Goal: Information Seeking & Learning: Learn about a topic

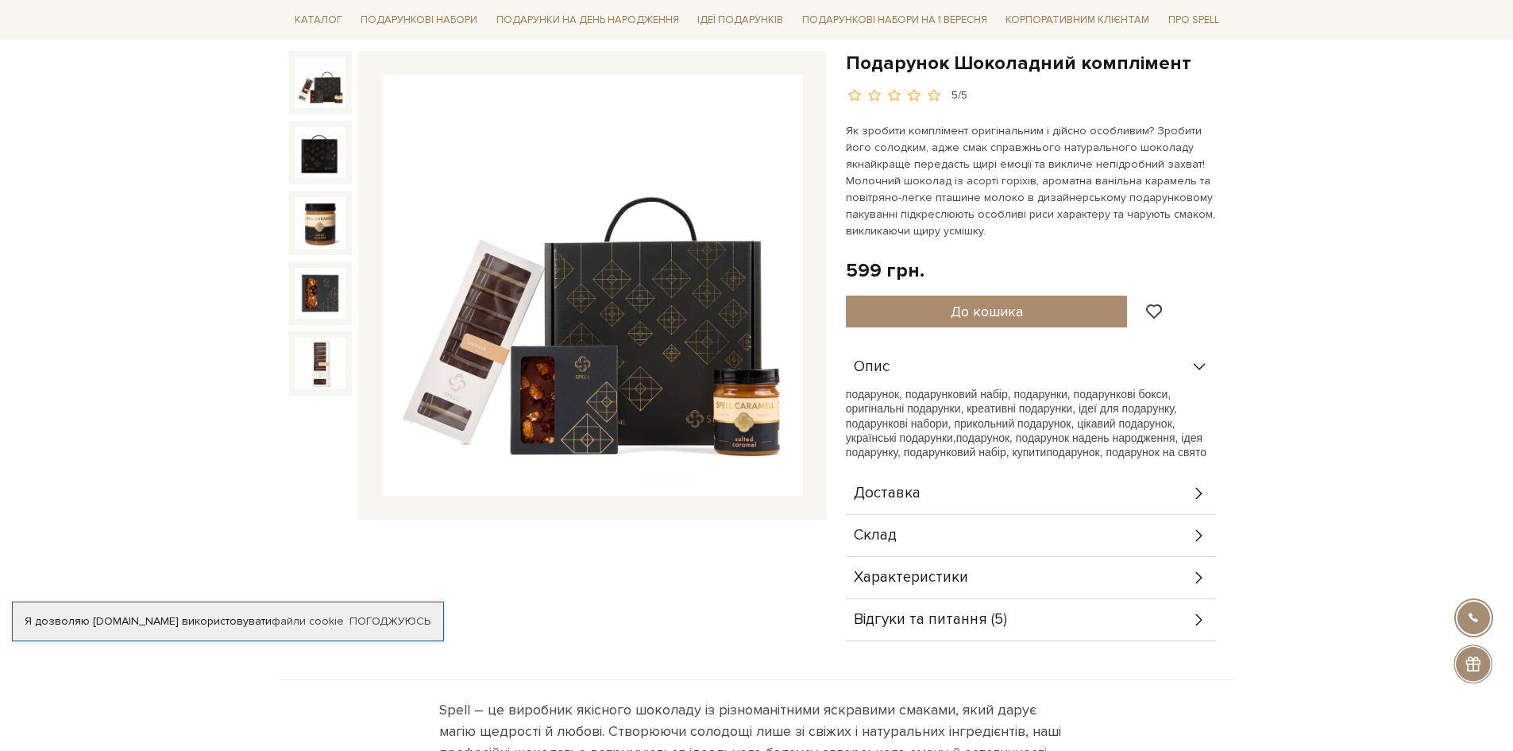
click at [1064, 570] on div "Характеристики" at bounding box center [1031, 577] width 370 height 41
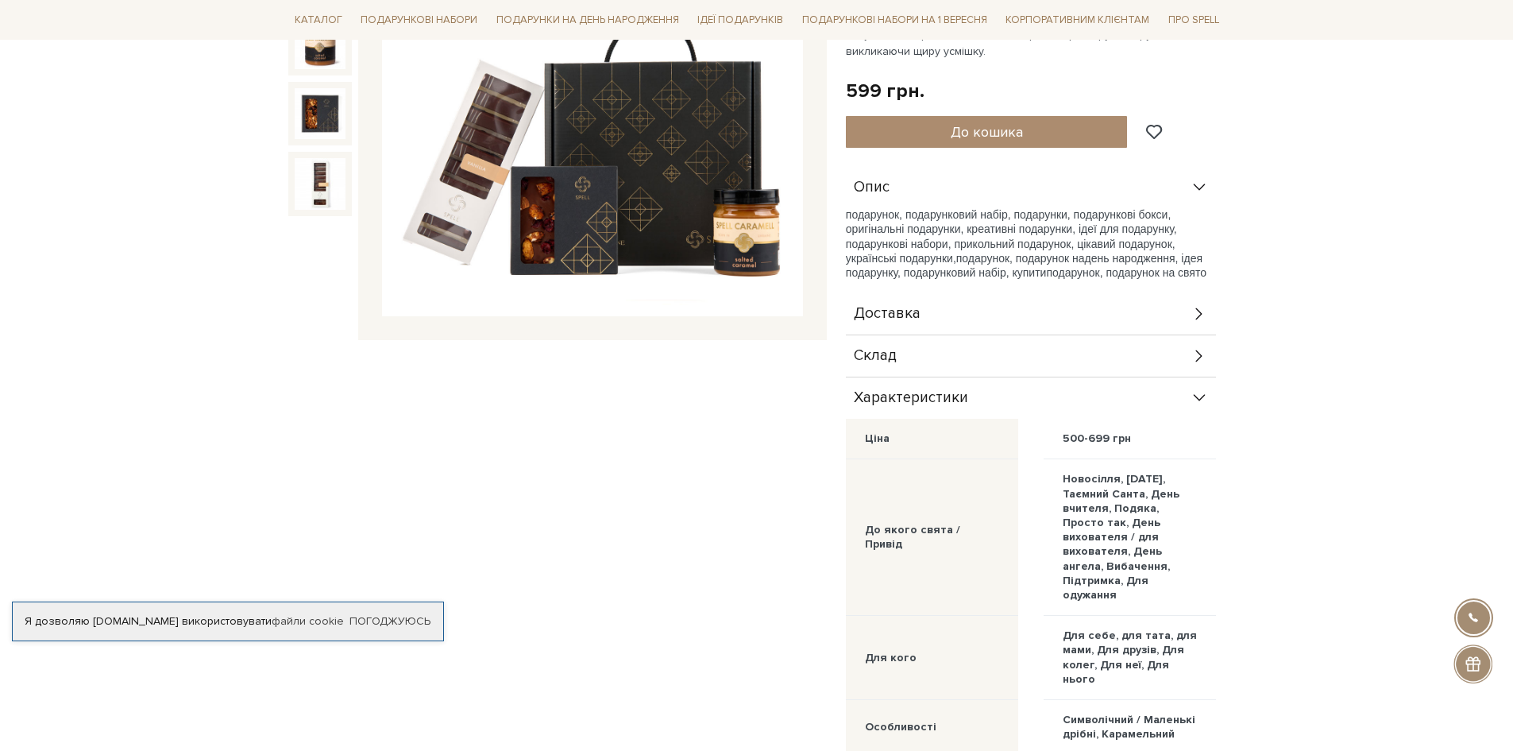
scroll to position [79, 0]
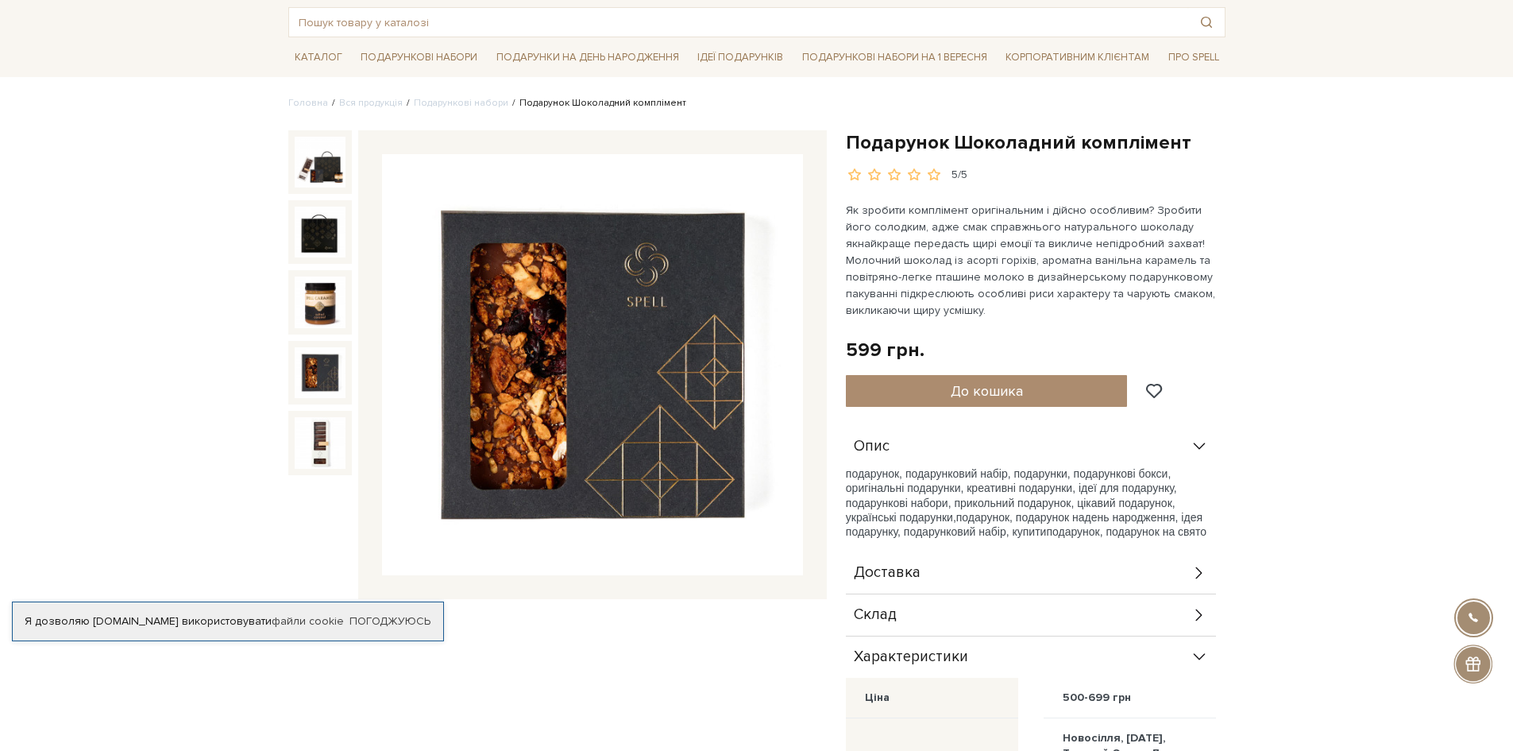
click at [326, 361] on img at bounding box center [320, 372] width 51 height 51
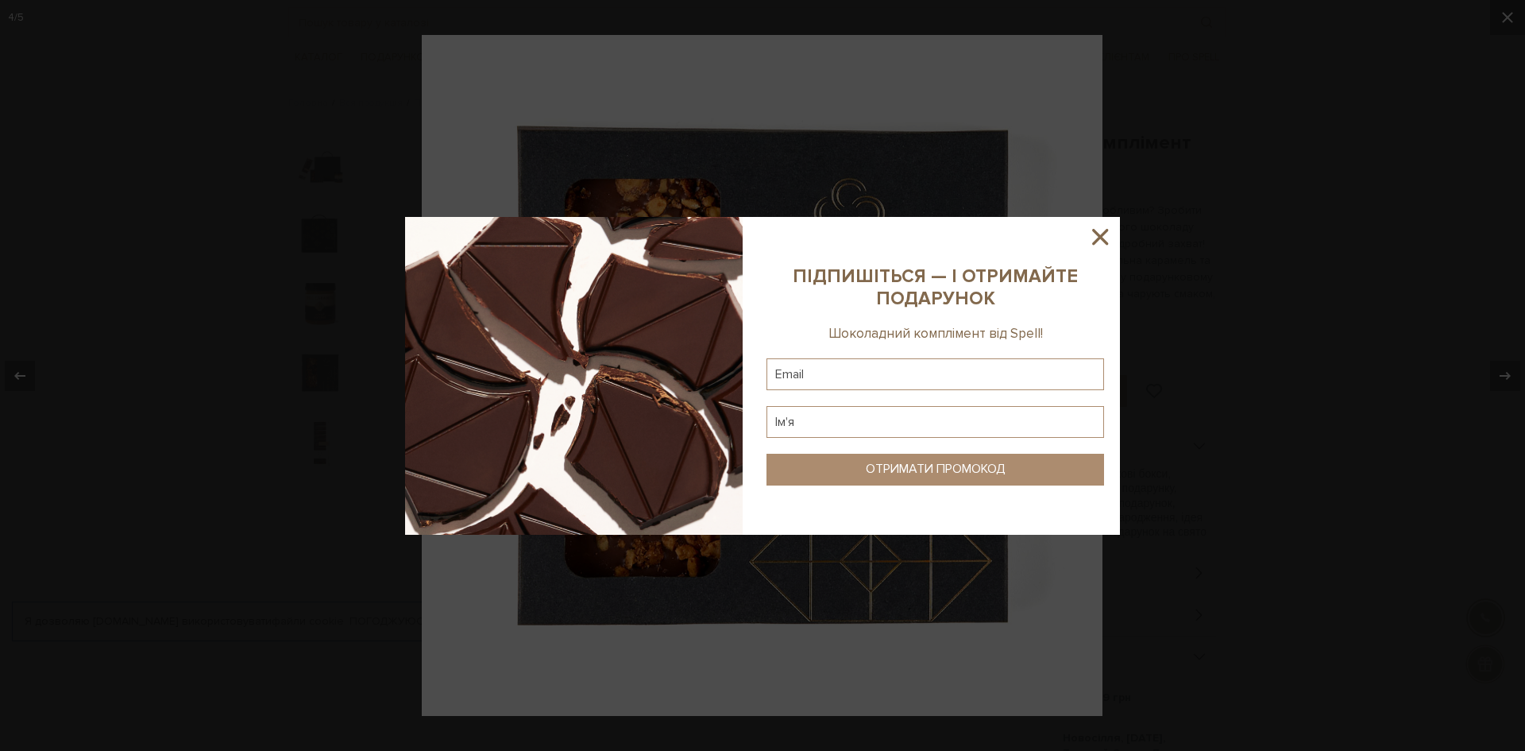
click at [1501, 366] on div at bounding box center [762, 375] width 1525 height 751
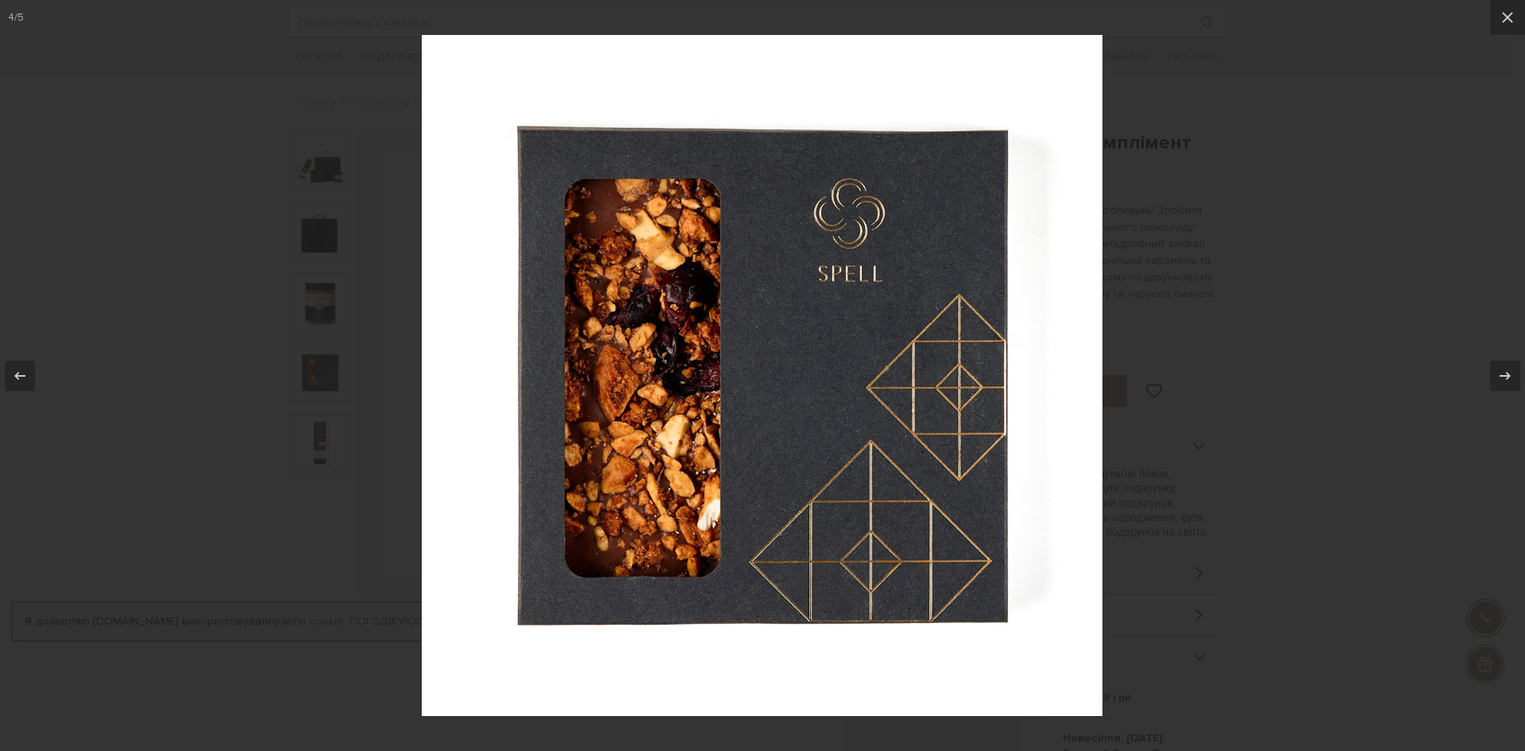
click at [1501, 366] on icon at bounding box center [1505, 375] width 19 height 19
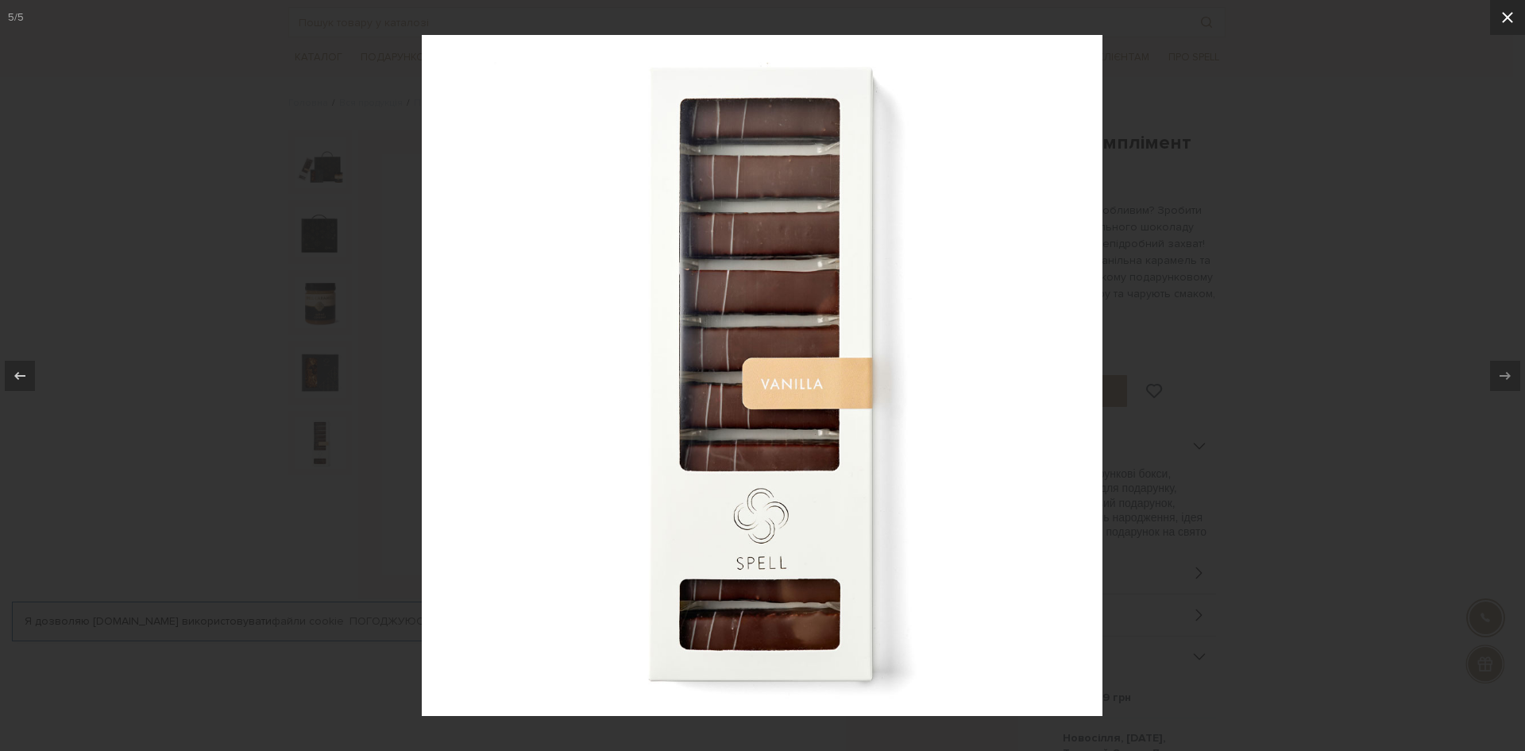
click at [1497, 16] on button at bounding box center [1507, 17] width 35 height 35
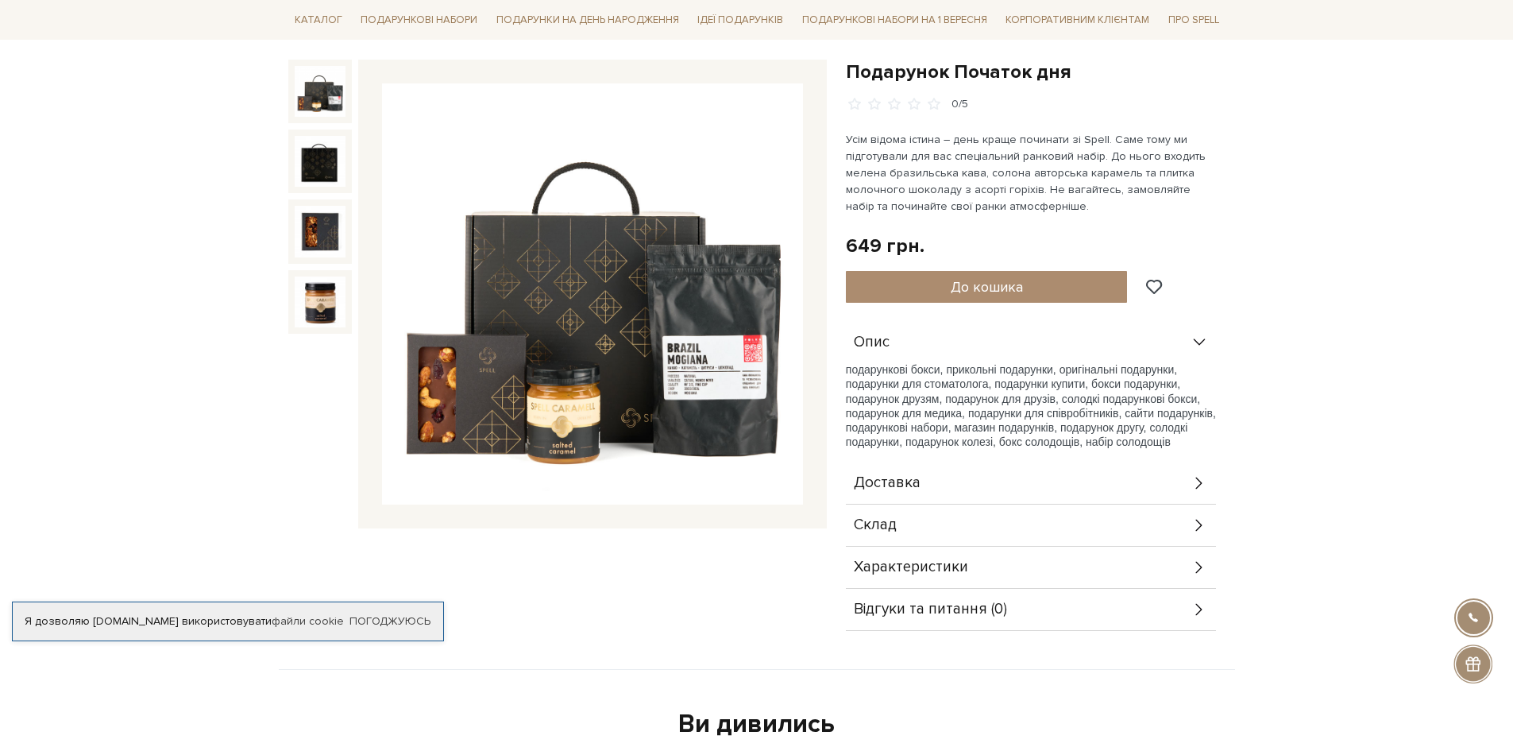
scroll to position [159, 0]
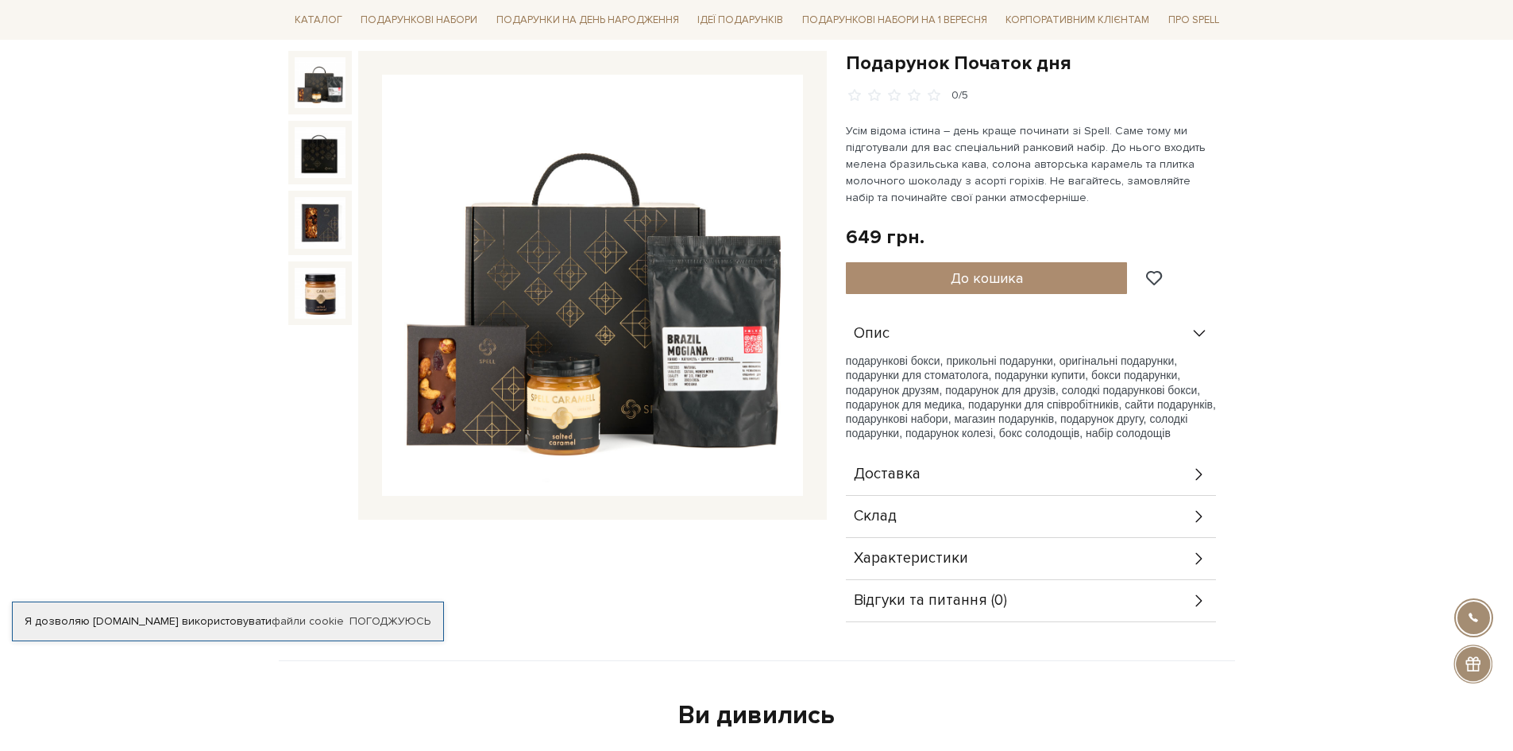
click at [936, 558] on span "Характеристики" at bounding box center [911, 558] width 114 height 14
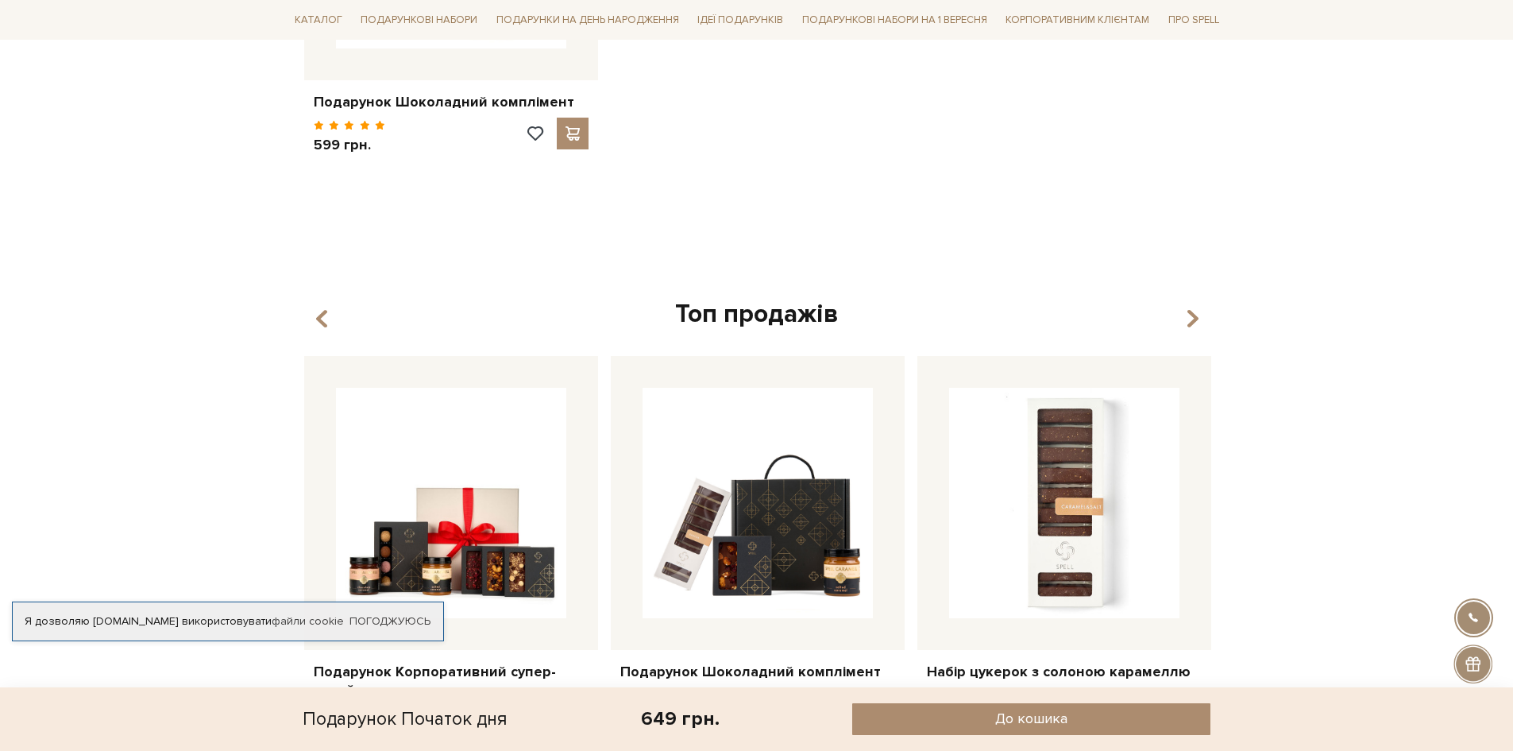
scroll to position [1668, 0]
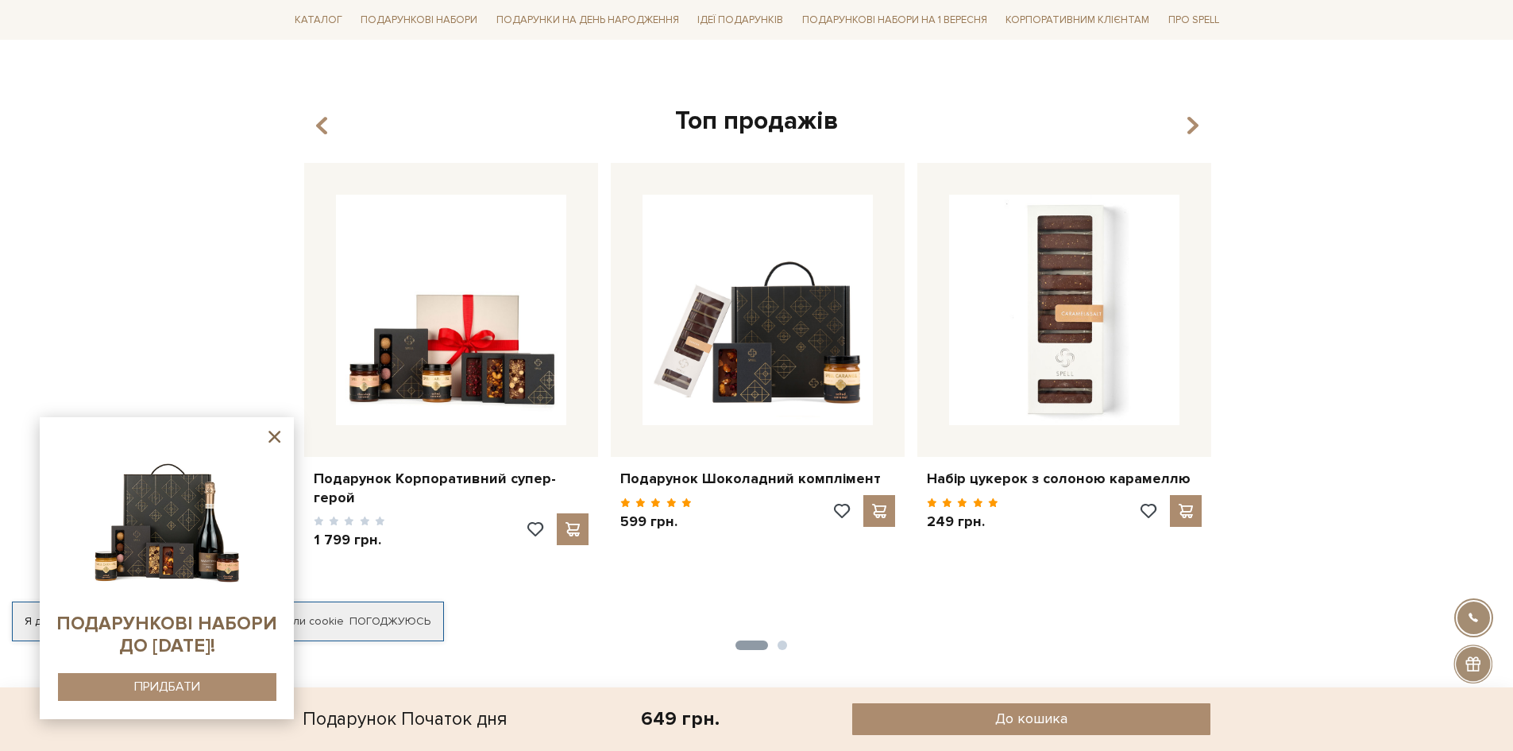
click at [269, 434] on icon at bounding box center [274, 437] width 20 height 20
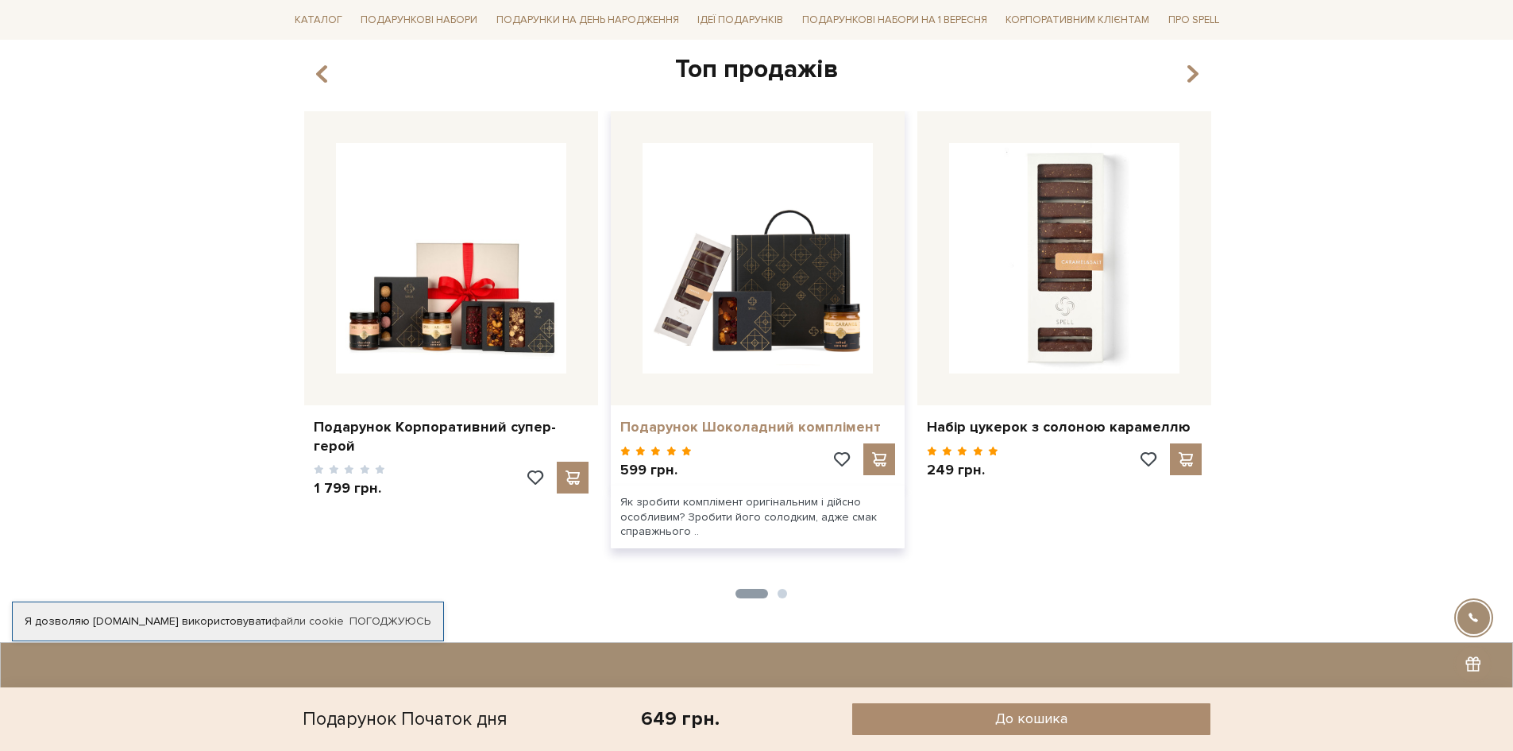
scroll to position [1747, 0]
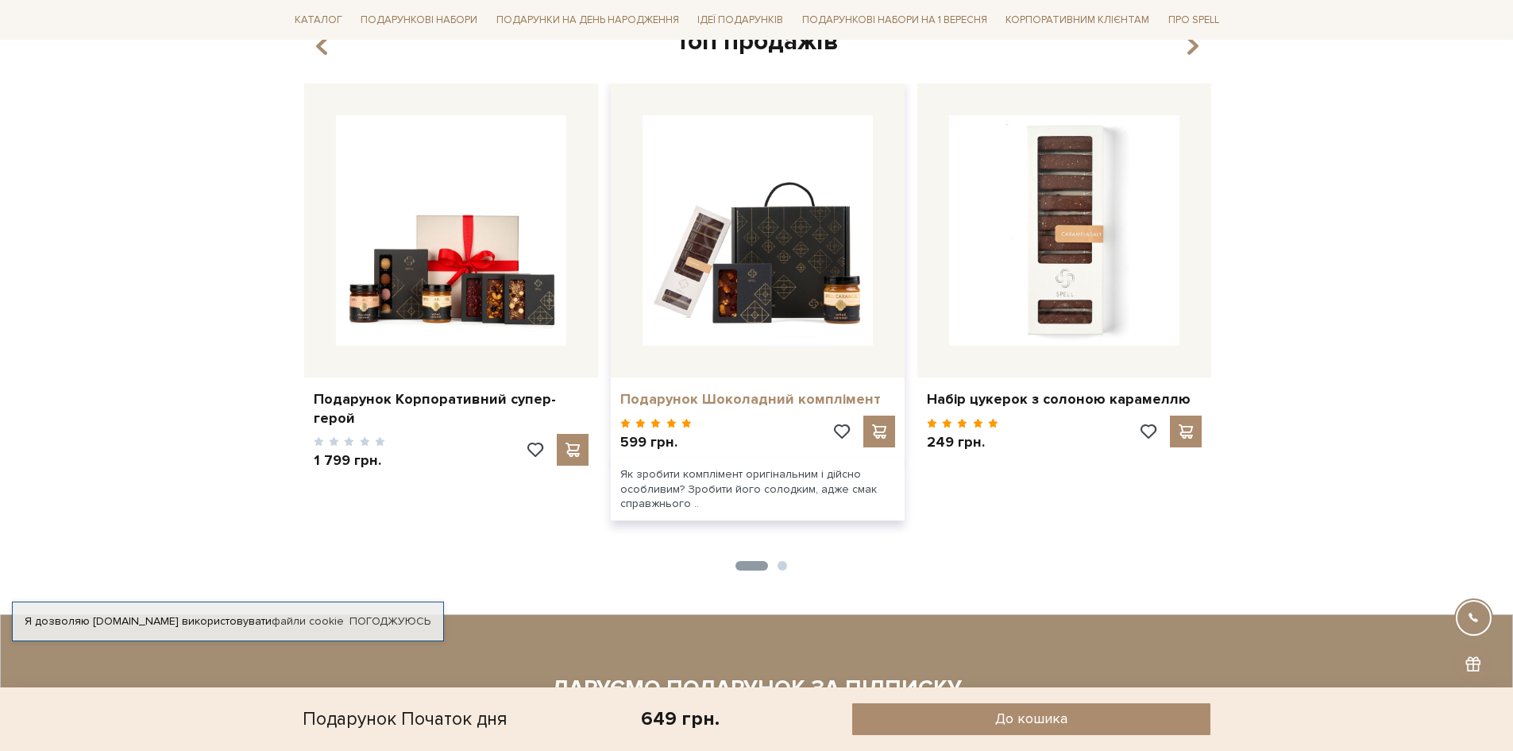
click at [772, 396] on link "Подарунок Шоколадний комплімент" at bounding box center [757, 399] width 275 height 18
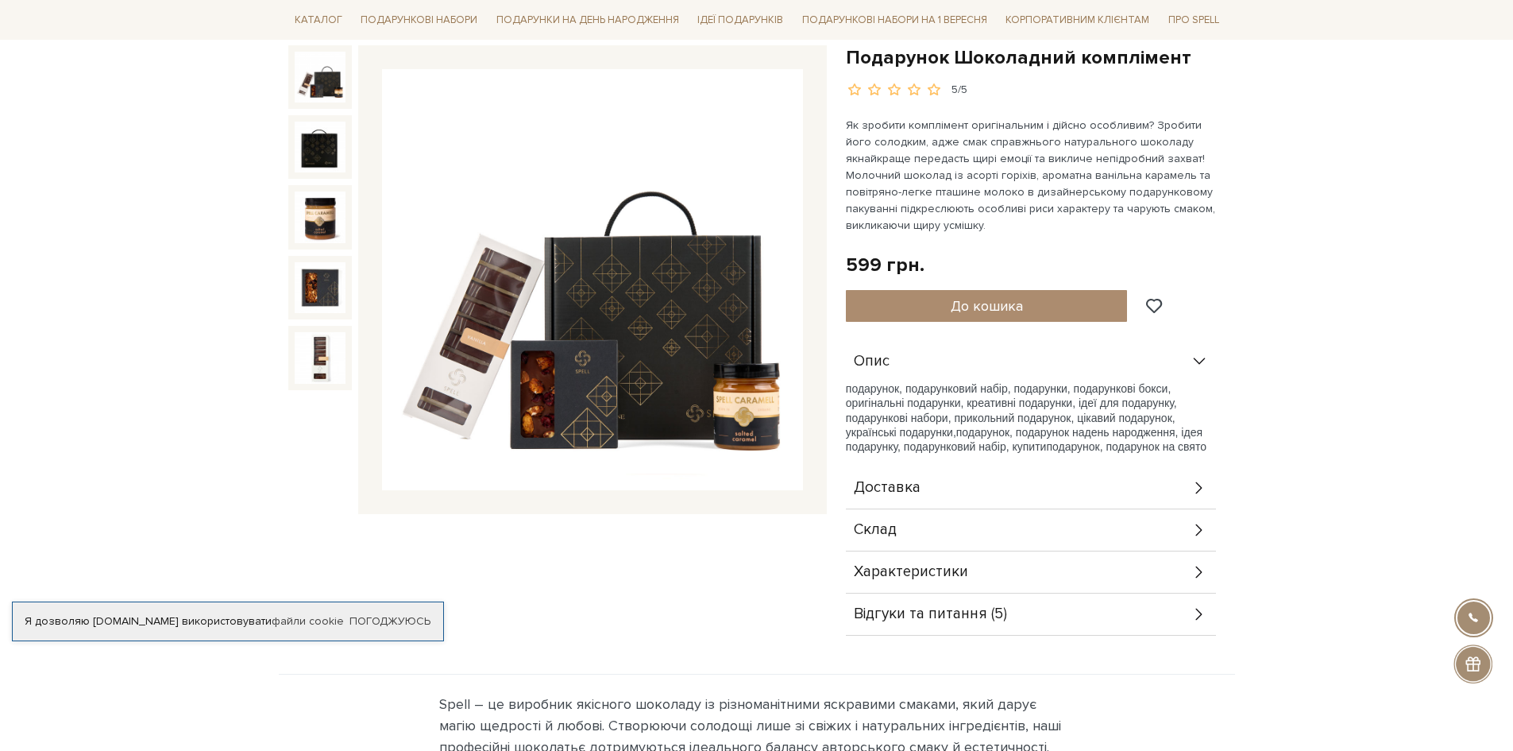
scroll to position [79, 0]
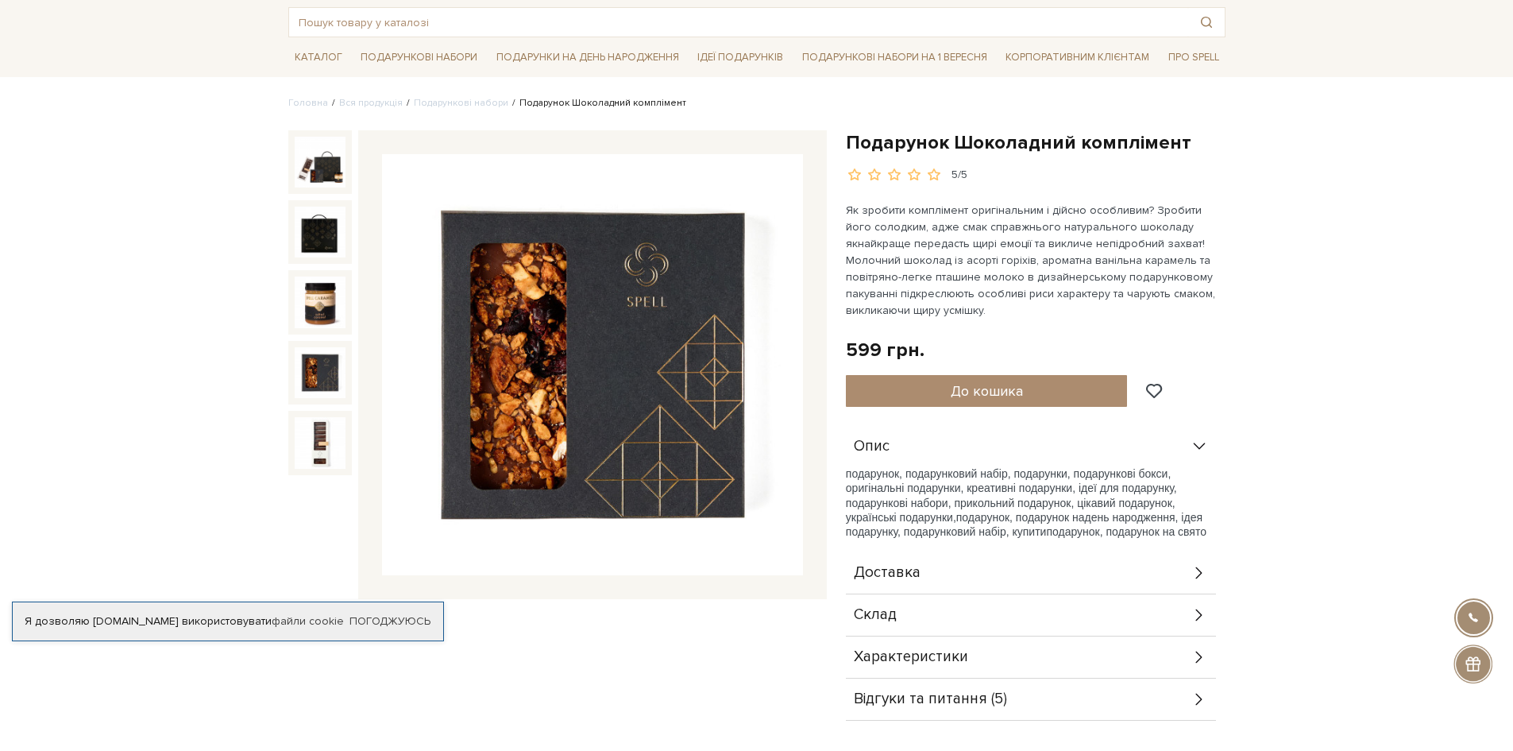
click at [320, 376] on img at bounding box center [320, 372] width 51 height 51
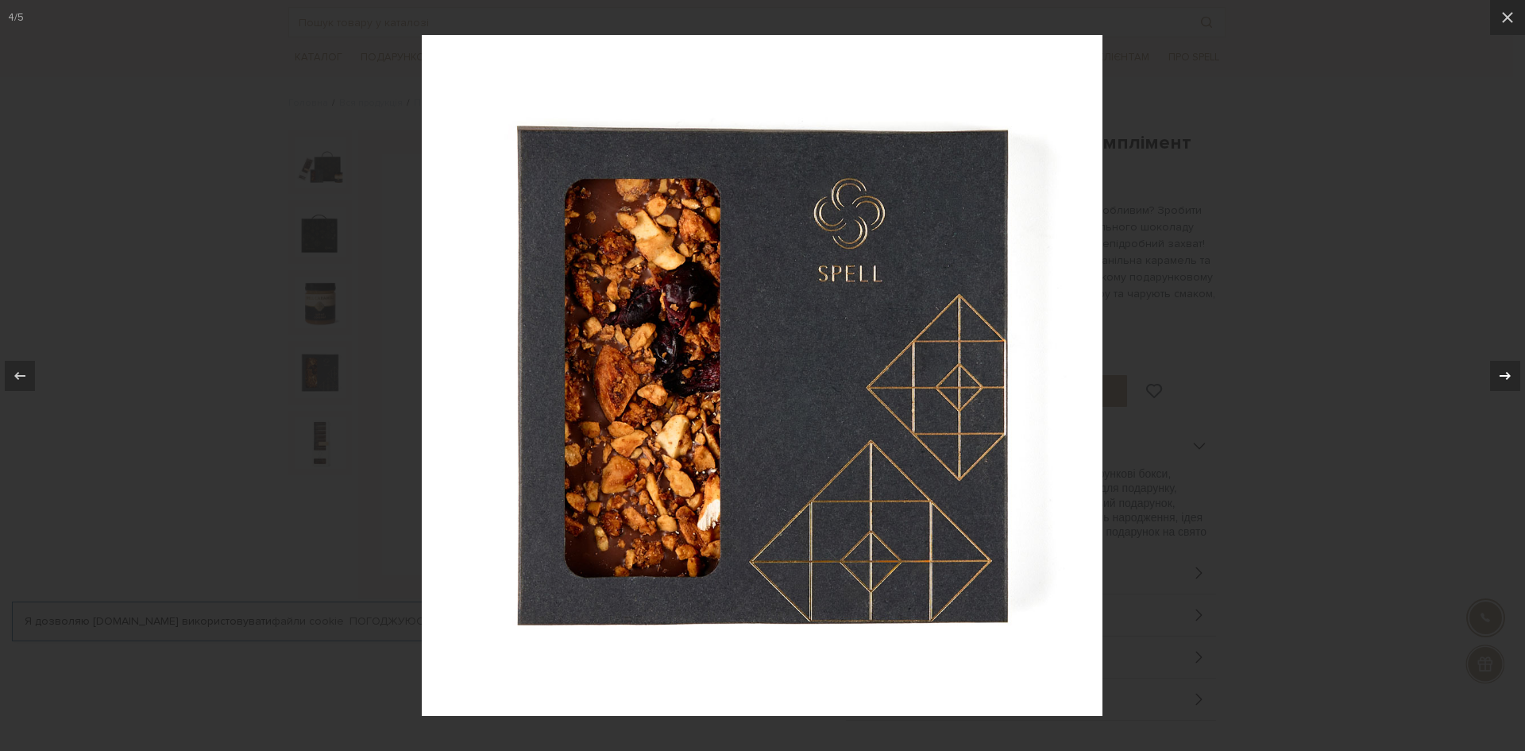
click at [1491, 372] on div "4 / 5" at bounding box center [762, 375] width 1525 height 751
click at [1507, 383] on icon at bounding box center [1505, 375] width 19 height 19
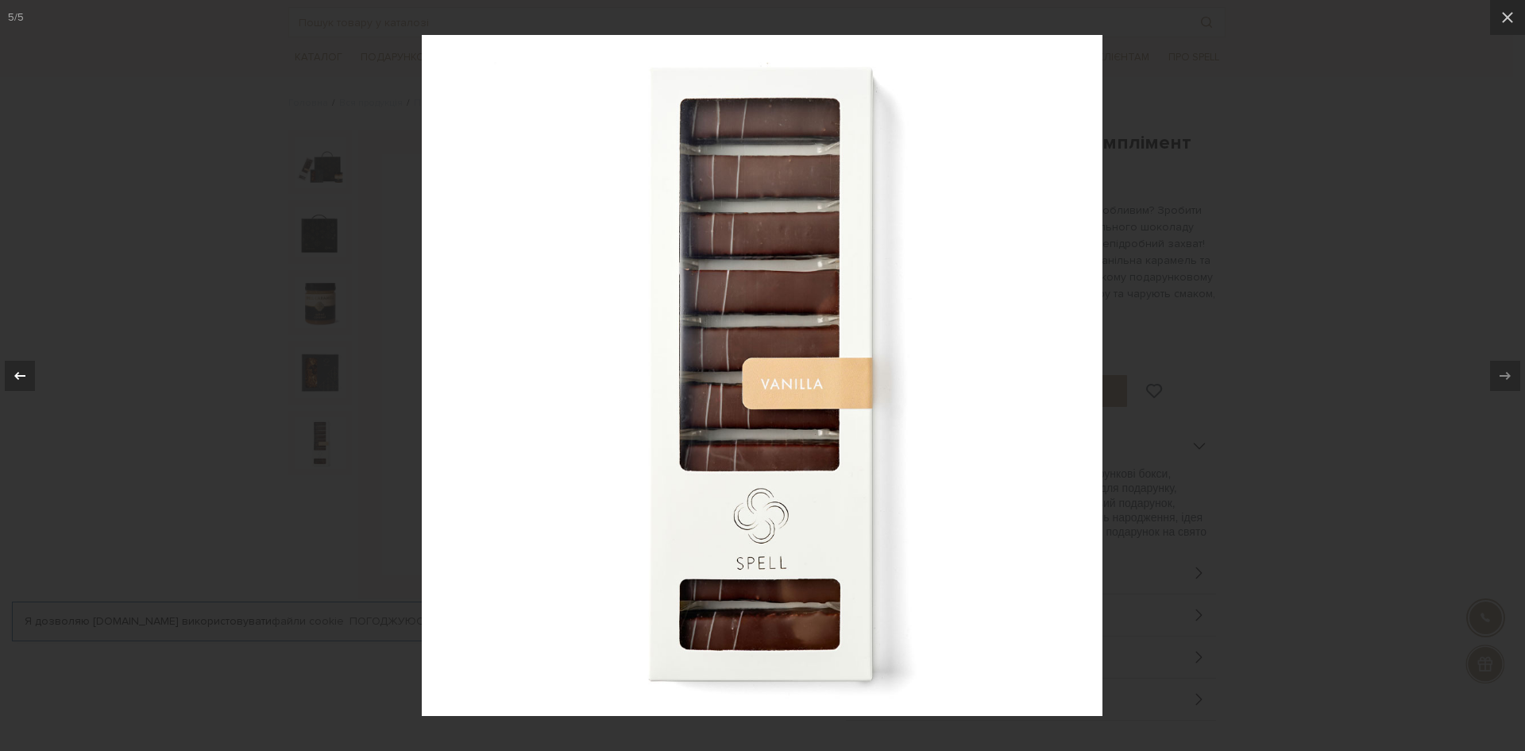
click at [27, 365] on div at bounding box center [20, 376] width 30 height 30
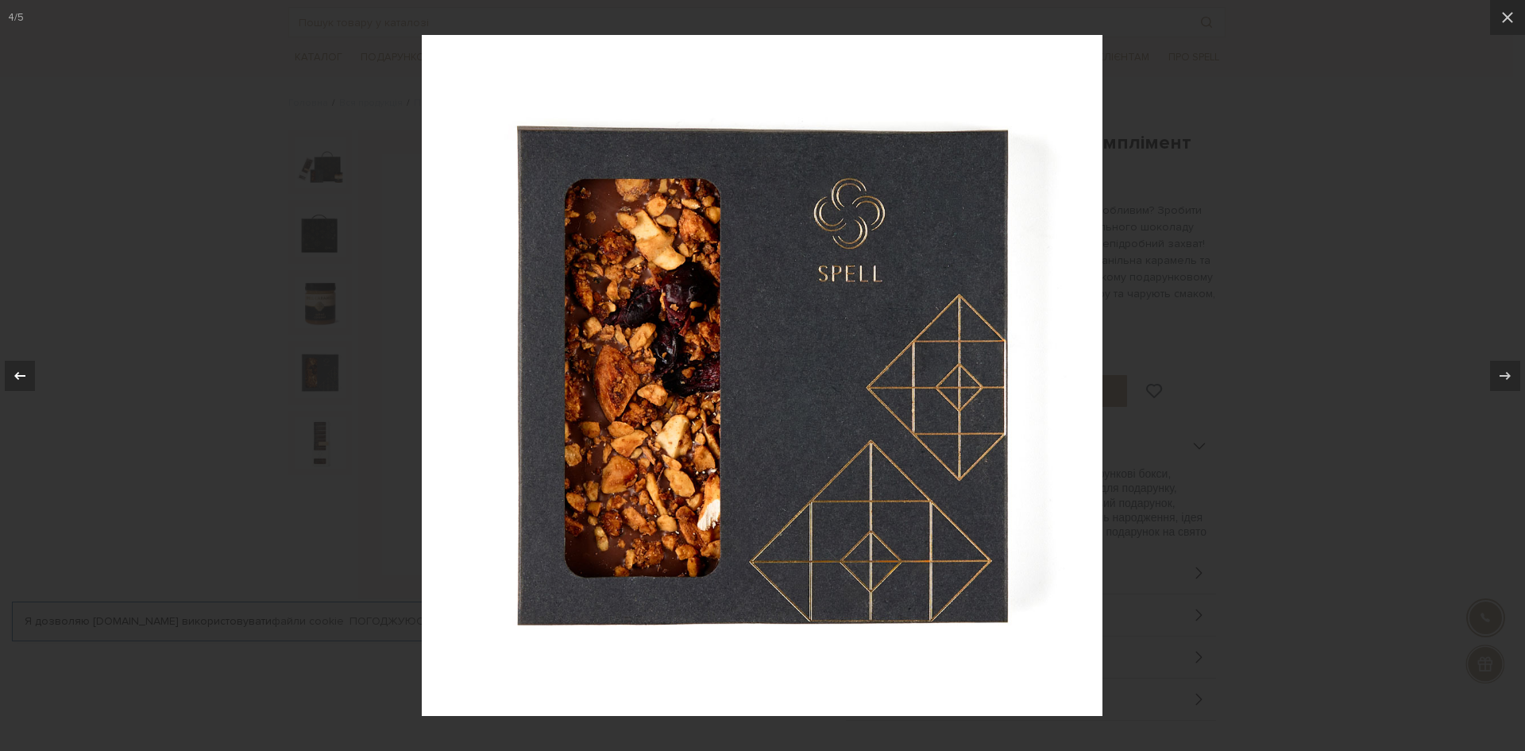
click at [27, 365] on div at bounding box center [20, 376] width 30 height 30
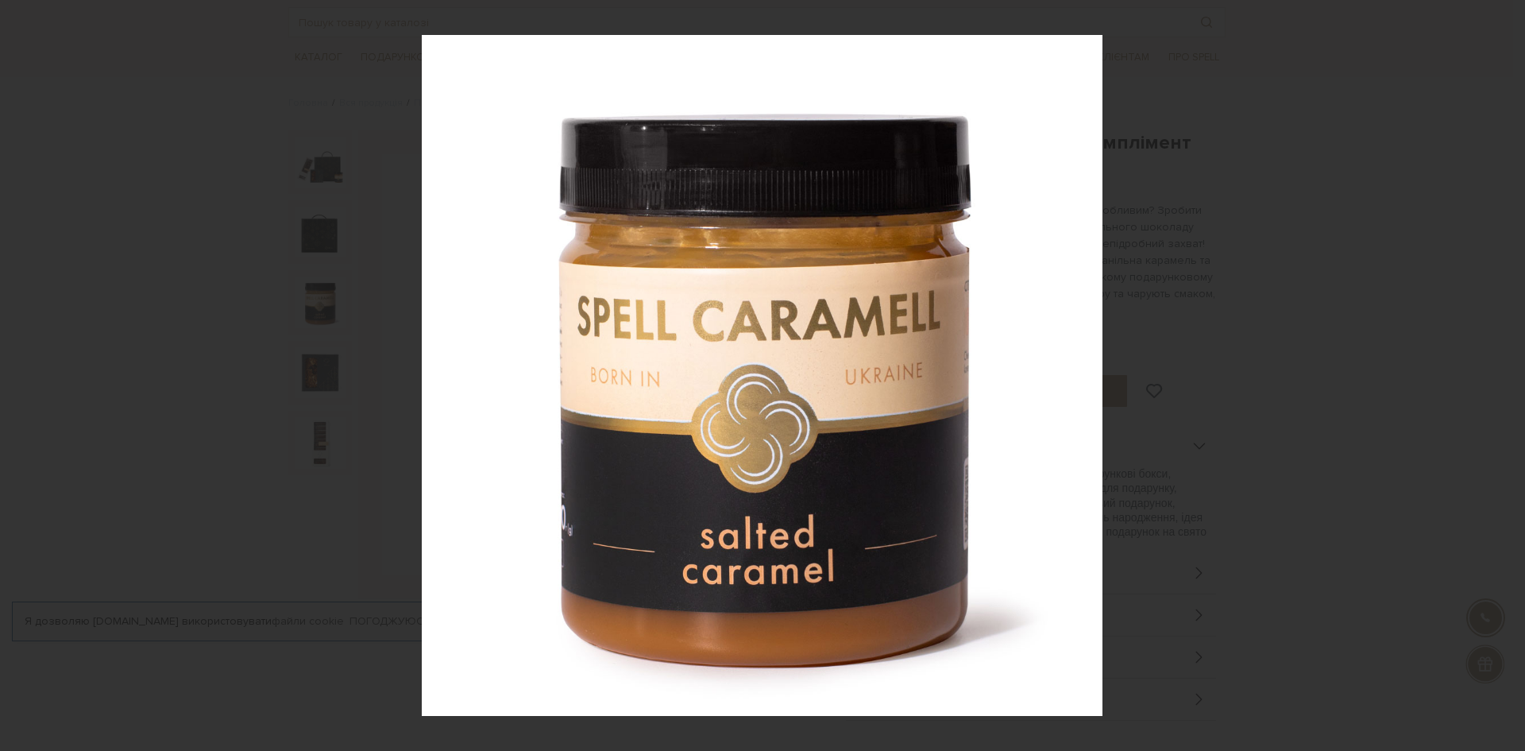
click at [27, 365] on div "3 / 5" at bounding box center [762, 375] width 1525 height 751
click at [1512, 22] on icon at bounding box center [1507, 17] width 19 height 19
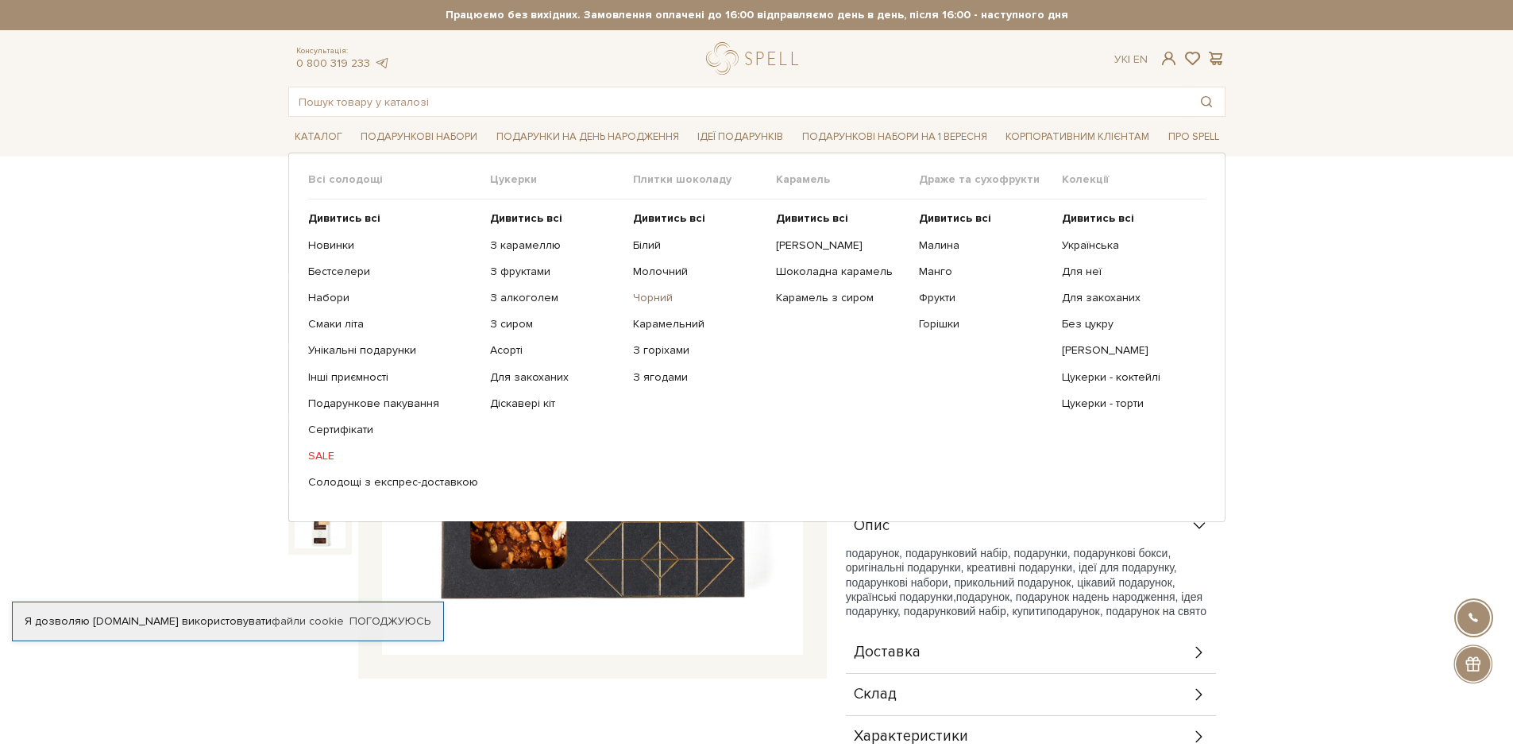
click at [643, 297] on link "Чорний" at bounding box center [698, 298] width 131 height 14
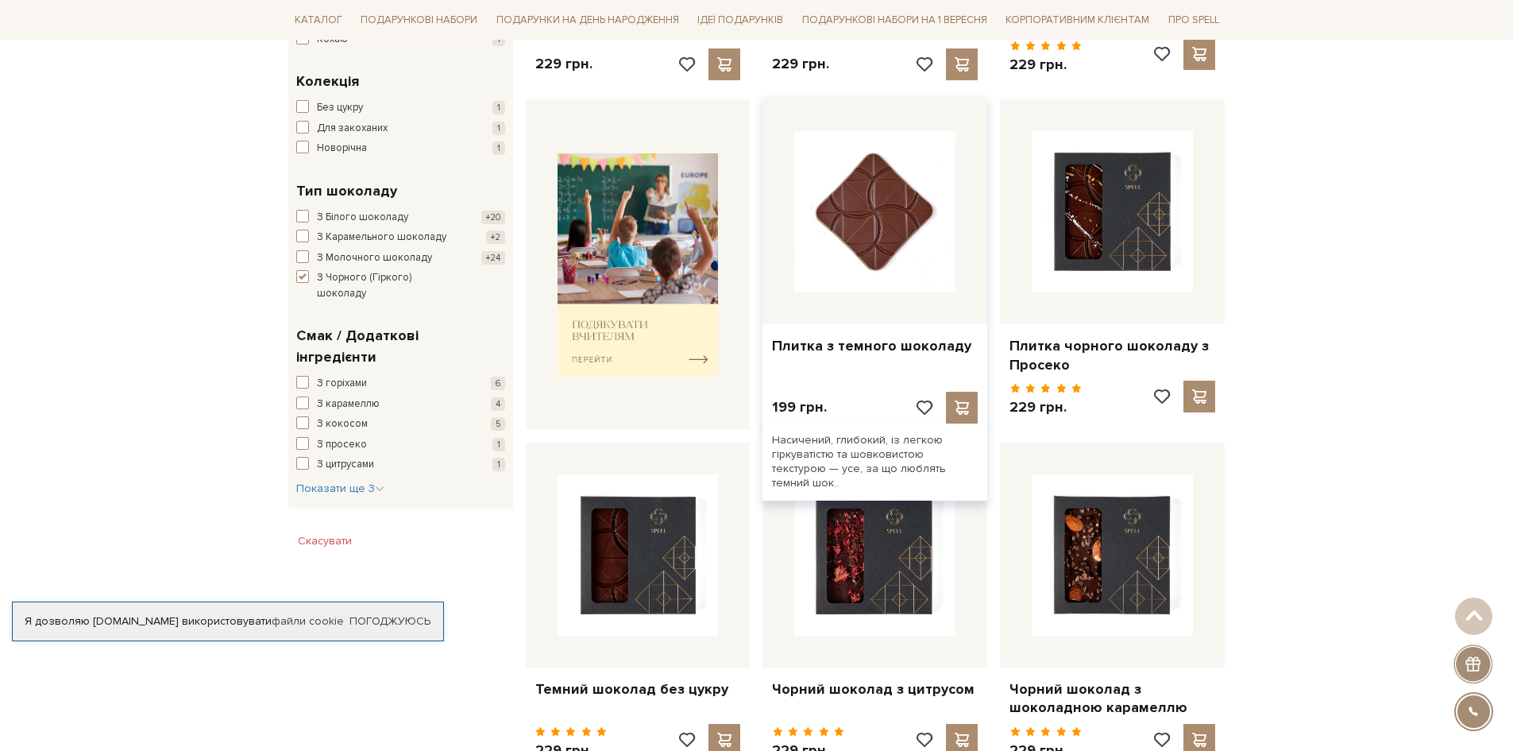
scroll to position [635, 0]
